Goal: Check status: Check status

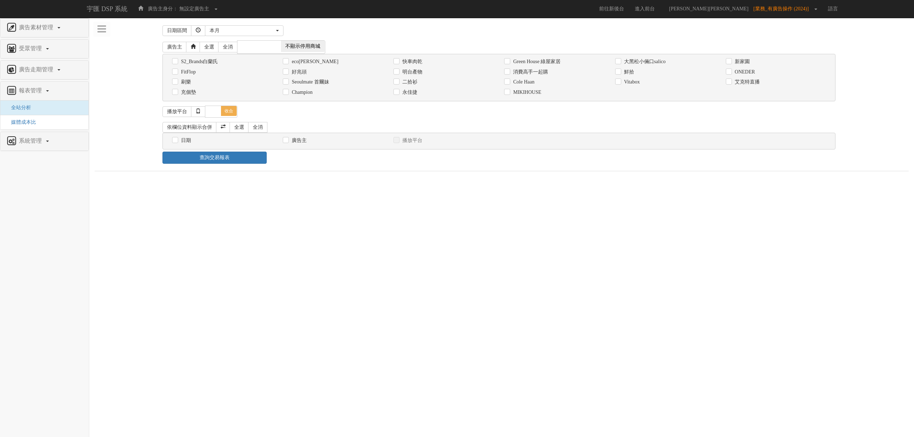
click at [243, 179] on html "宇匯 DSP 系統 廣告主身分： 無設定廣告主 無設定廣告主 [101] S2_Brands[PERSON_NAME]氏 [177] 南法香頌 [270] 神…" at bounding box center [457, 89] width 914 height 179
click at [530, 75] on label "消費高手一起購" at bounding box center [529, 72] width 37 height 7
click at [509, 74] on input "消費高手一起購" at bounding box center [506, 72] width 5 height 5
checkbox input "true"
click at [182, 143] on label "日期" at bounding box center [185, 140] width 12 height 7
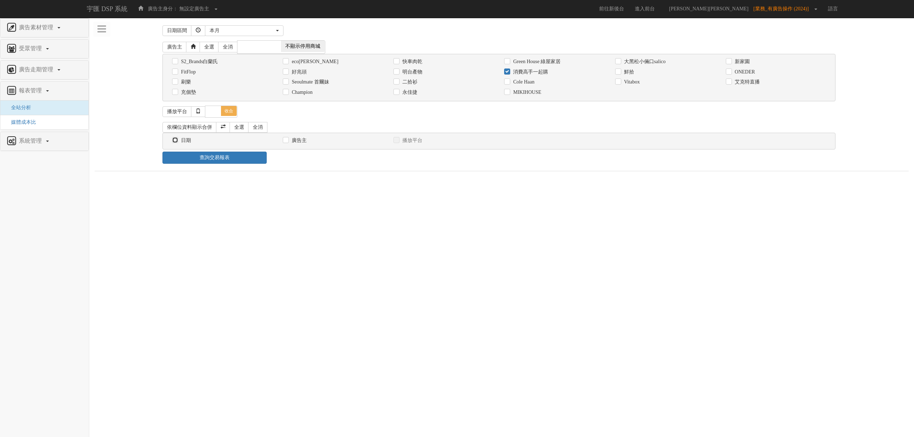
click at [177, 143] on input "日期" at bounding box center [174, 140] width 5 height 5
checkbox input "true"
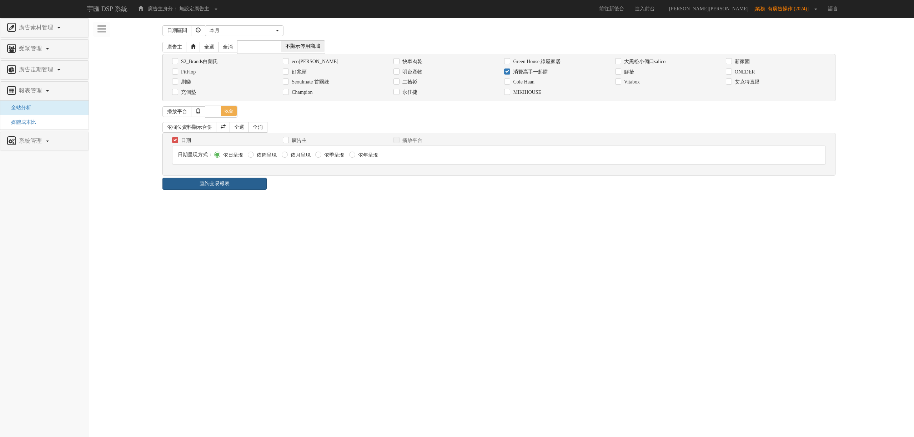
click at [230, 180] on link "查詢交易報表" at bounding box center [214, 184] width 104 height 12
click at [295, 196] on div "日期區間 [DATE] 本[PERSON_NAME] 本月 上月 過去7天 過去14天 過去30天 指定日期 本月 開始日期 [DATE] 結束日期 [DAT…" at bounding box center [502, 206] width 814 height 367
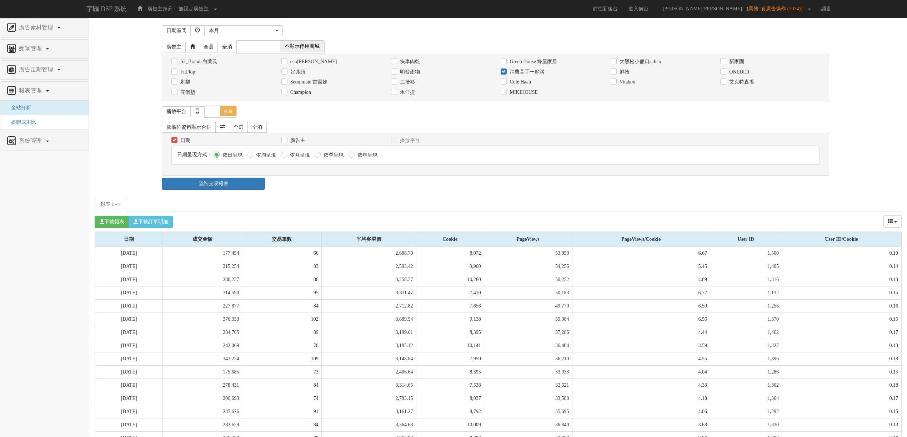
scroll to position [100, 0]
